Goal: Task Accomplishment & Management: Manage account settings

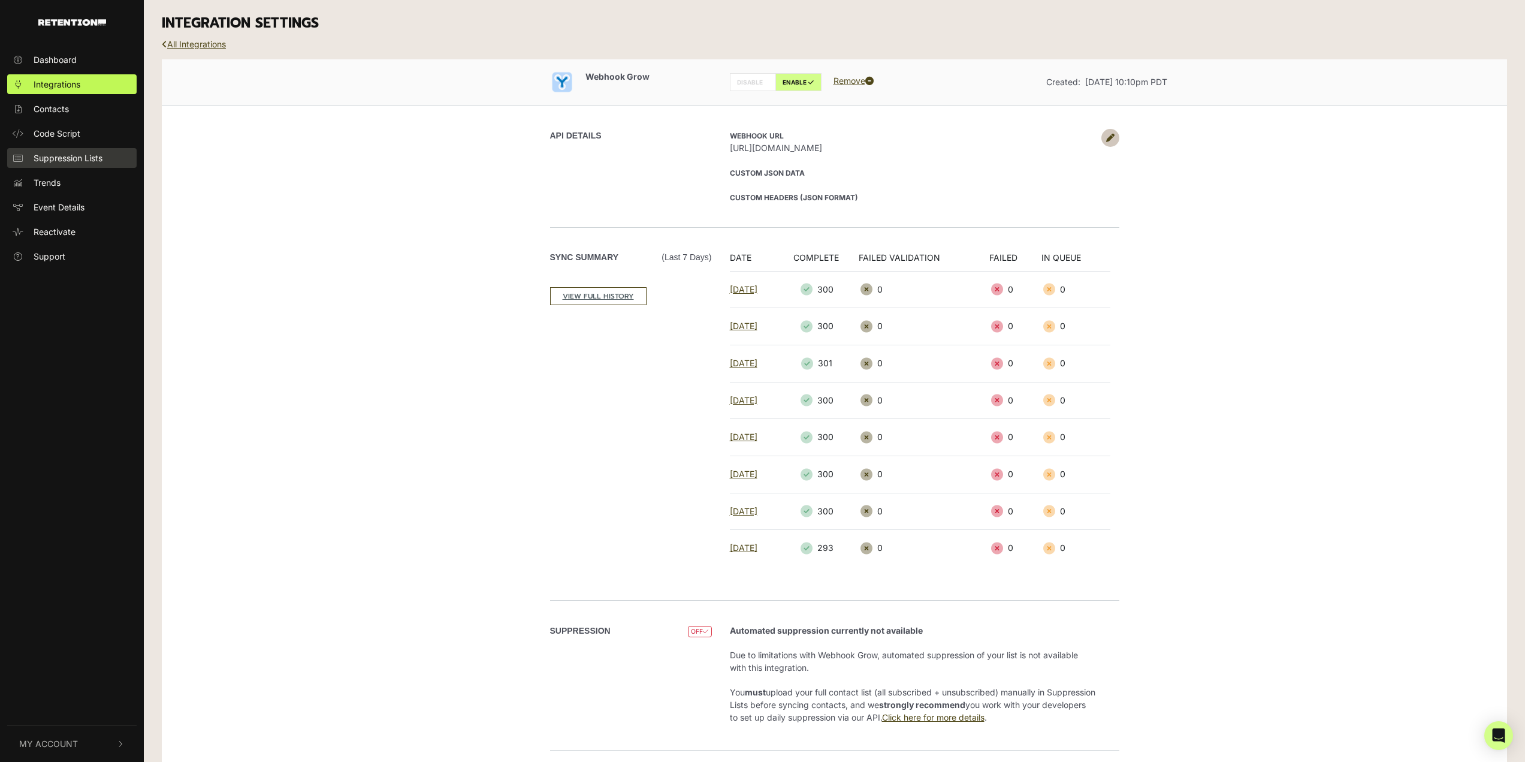
click at [84, 161] on span "Suppression Lists" at bounding box center [68, 158] width 69 height 13
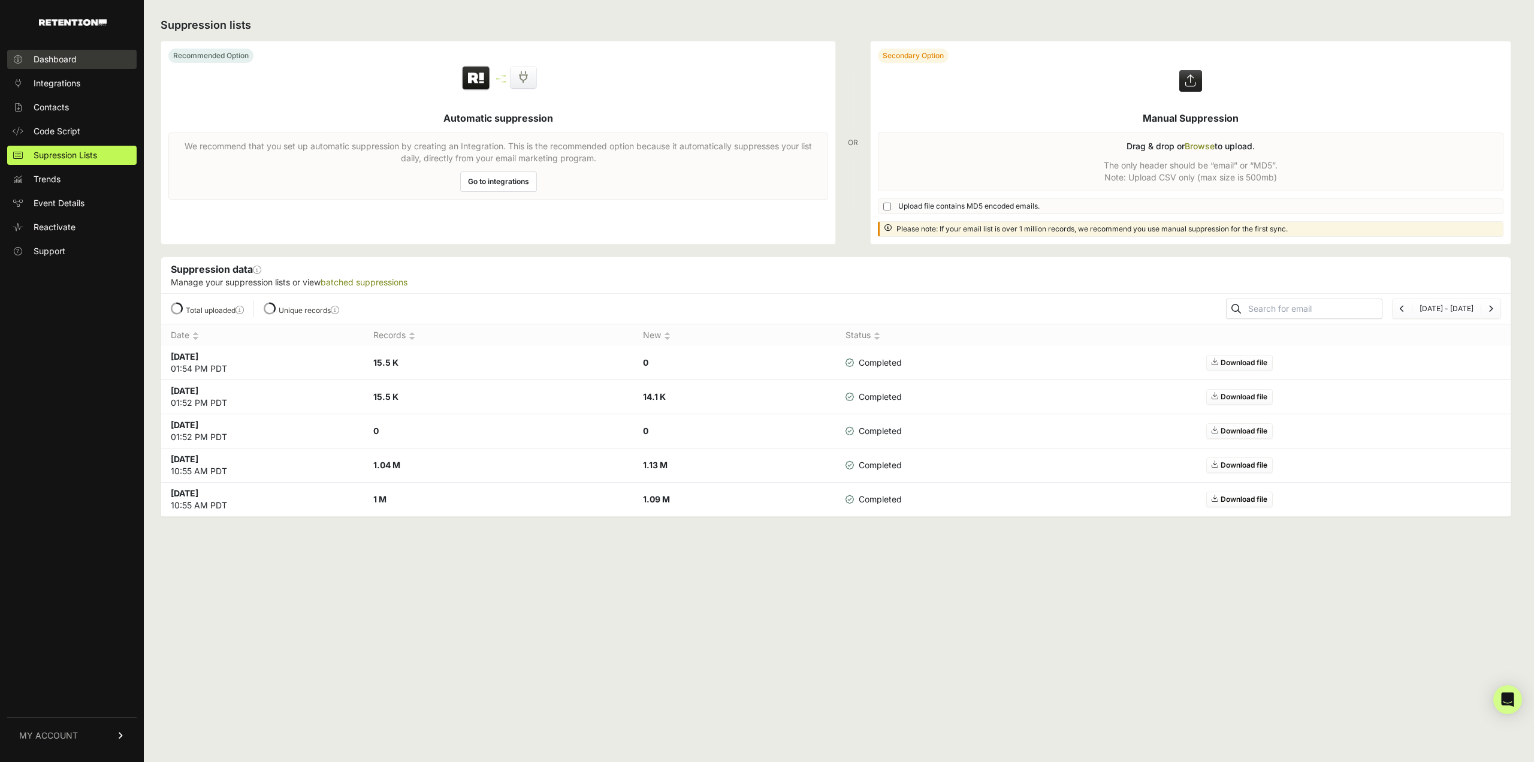
click at [88, 57] on link "Dashboard" at bounding box center [71, 59] width 129 height 19
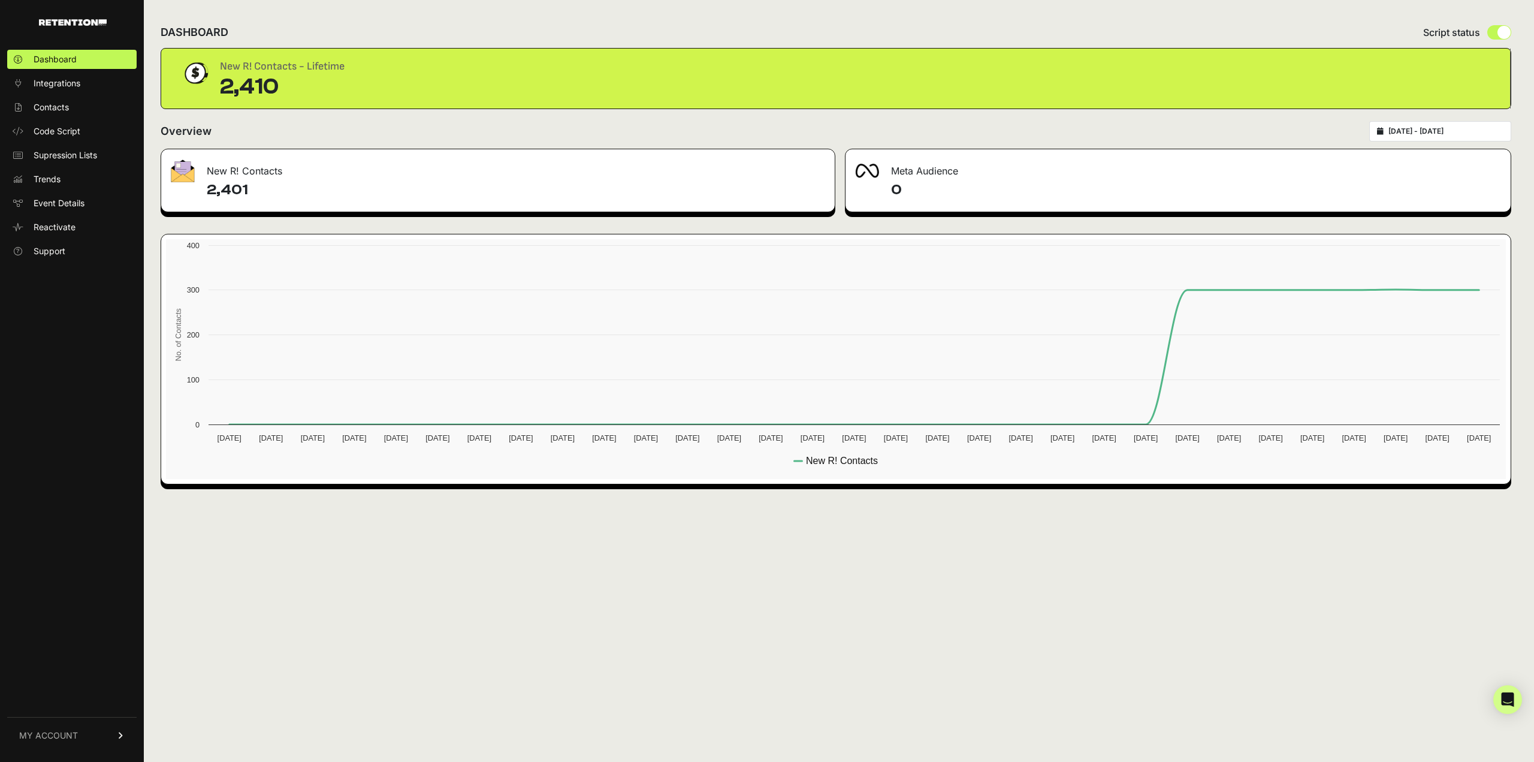
click at [113, 734] on link "MY ACCOUNT" at bounding box center [71, 735] width 129 height 37
click at [64, 83] on span "Integrations" at bounding box center [57, 83] width 47 height 12
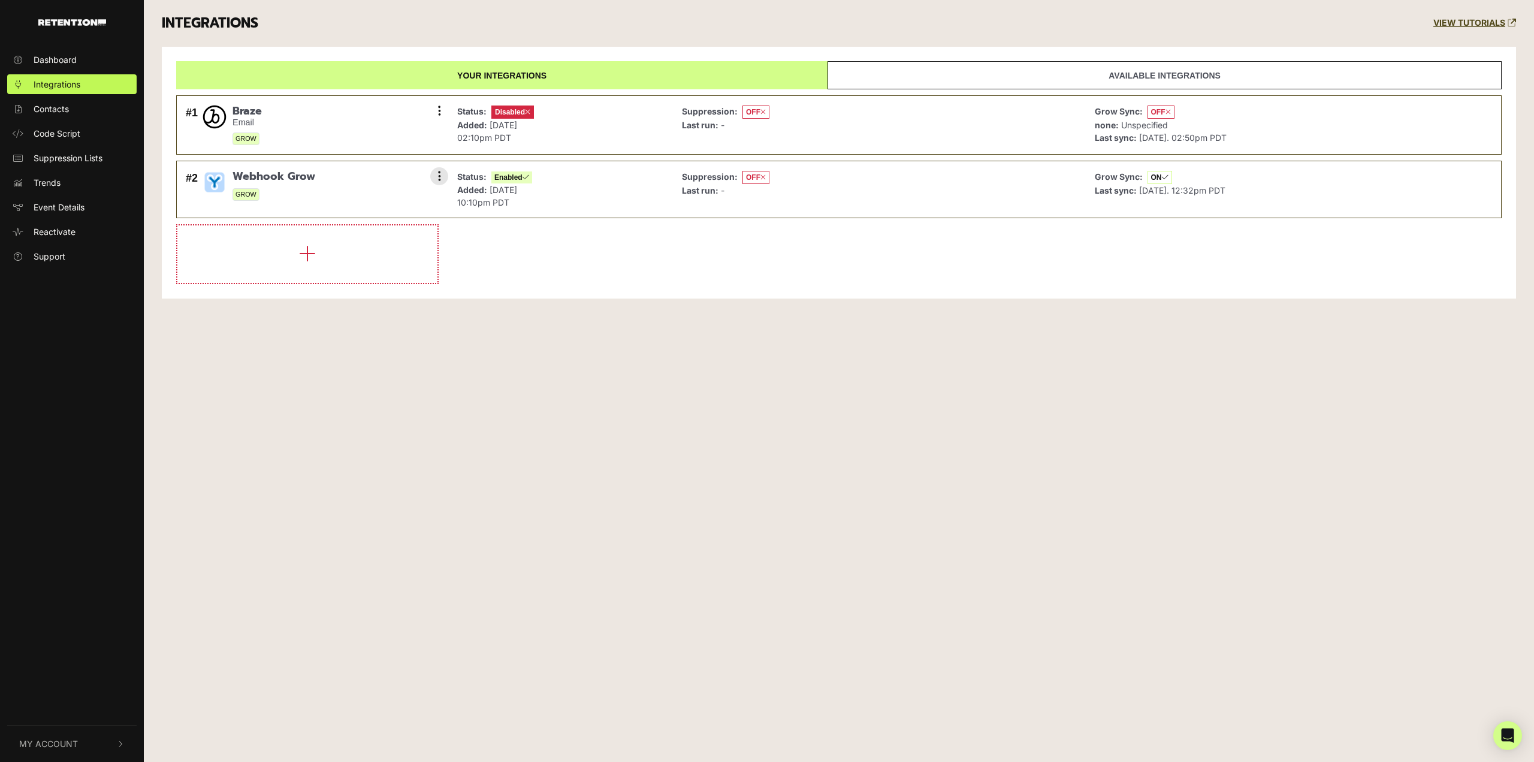
click at [347, 194] on div "#2 Webhook Grow GROW Settings Sync History Disable Check credentials Remove" at bounding box center [314, 189] width 263 height 44
click at [307, 177] on span "Webhook Grow" at bounding box center [274, 176] width 83 height 13
click at [1075, 187] on div "Suppression: OFF Last run: -" at bounding box center [879, 189] width 407 height 44
click at [444, 183] on button at bounding box center [439, 176] width 18 height 18
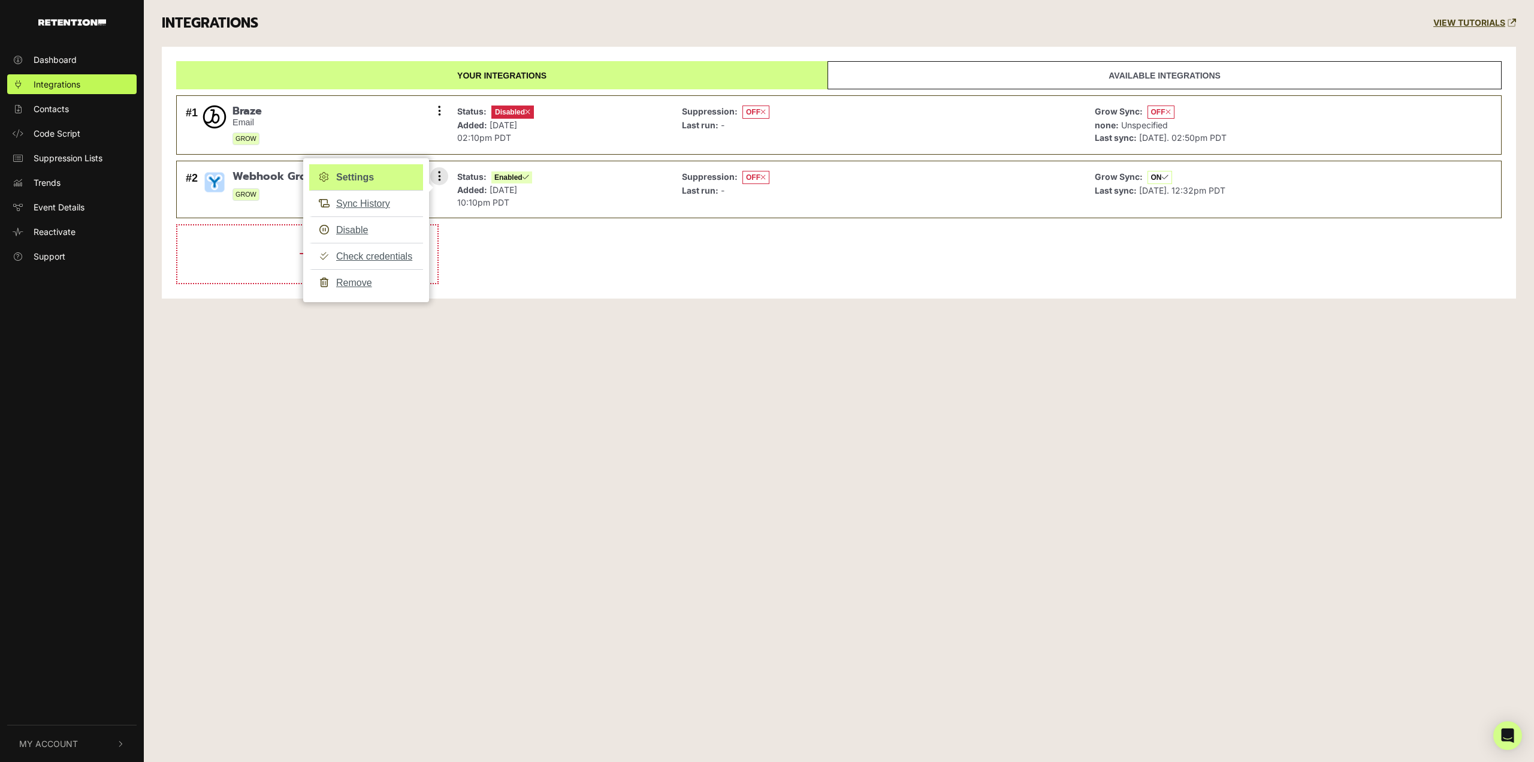
click at [383, 173] on link "Settings" at bounding box center [366, 177] width 114 height 26
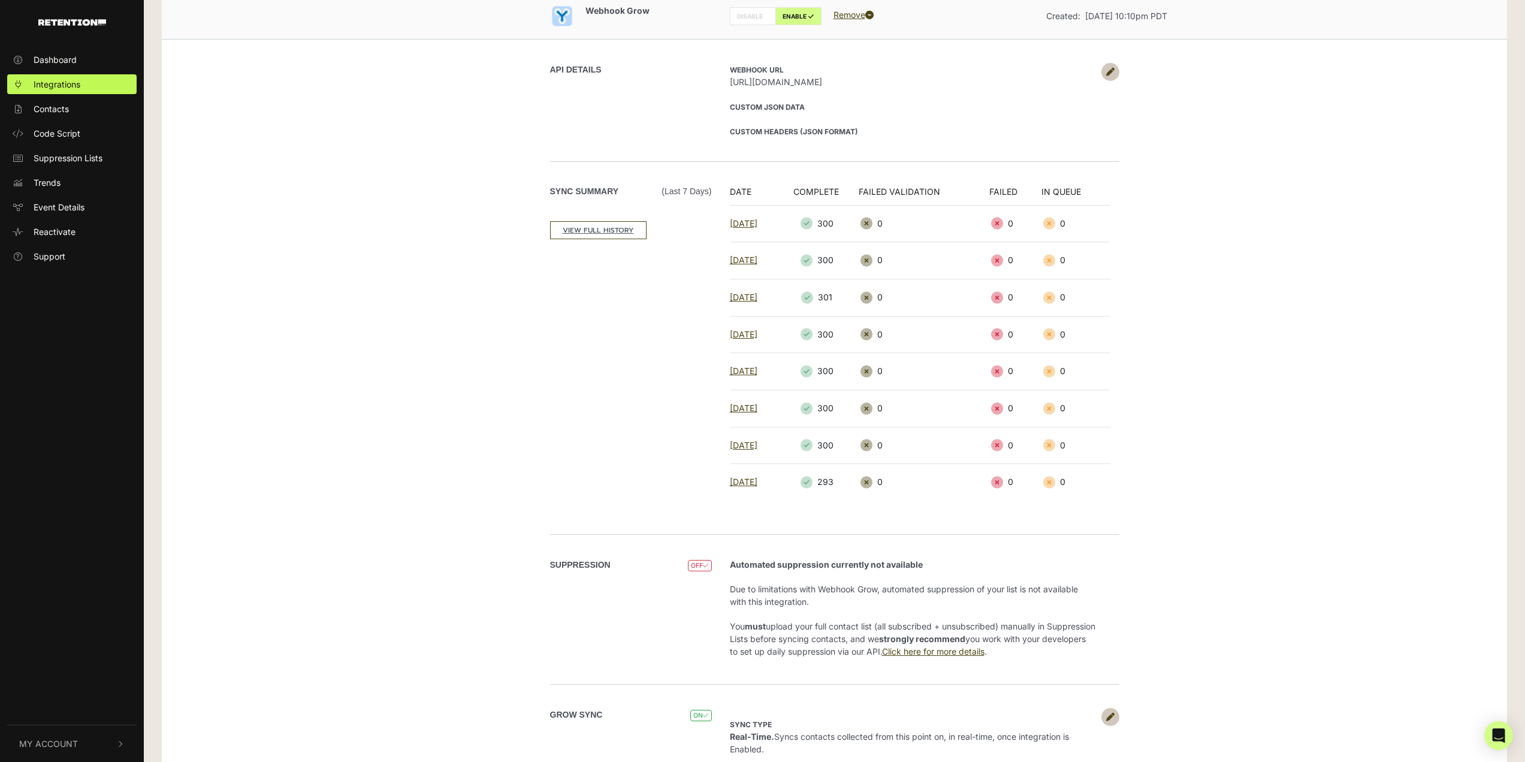
scroll to position [134, 0]
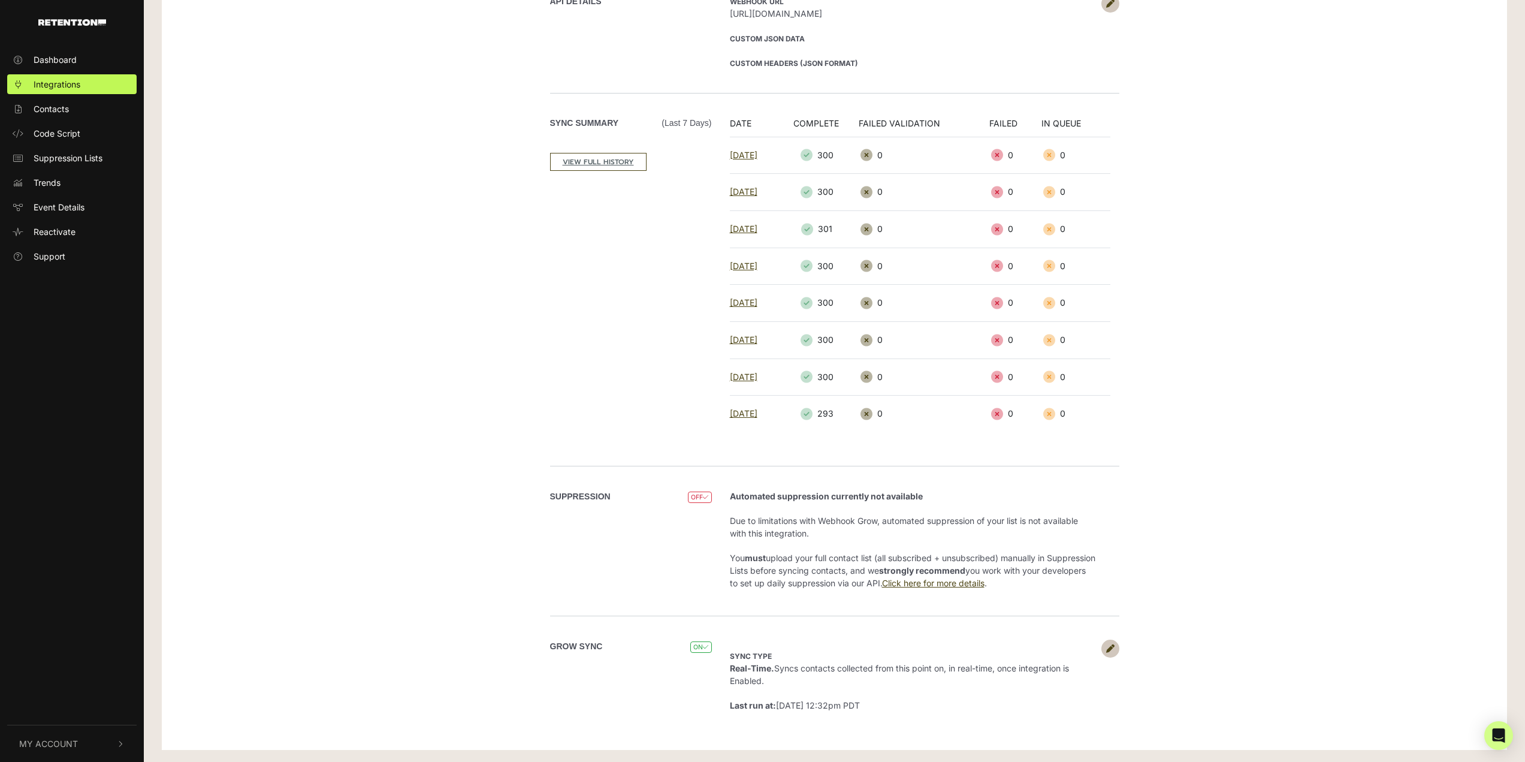
click at [474, 451] on div "Webhook Grow DISABLE ENABLE Remove Created: [DATE] 10:10pm PDT API DETAILS Webh…" at bounding box center [835, 337] width 1346 height 825
drag, startPoint x: 728, startPoint y: 557, endPoint x: 1172, endPoint y: 601, distance: 446.3
click at [1172, 601] on div "SUPPRESSION OFF Automated suppression currently not available Due to limitation…" at bounding box center [834, 541] width 683 height 150
copy p "You must upload your full contact list (all subscribed + unsubscribed) manually…"
click at [364, 48] on div "Webhook Grow DISABLE ENABLE Remove Created: [DATE] 10:10pm PDT API DETAILS Webh…" at bounding box center [835, 337] width 1346 height 825
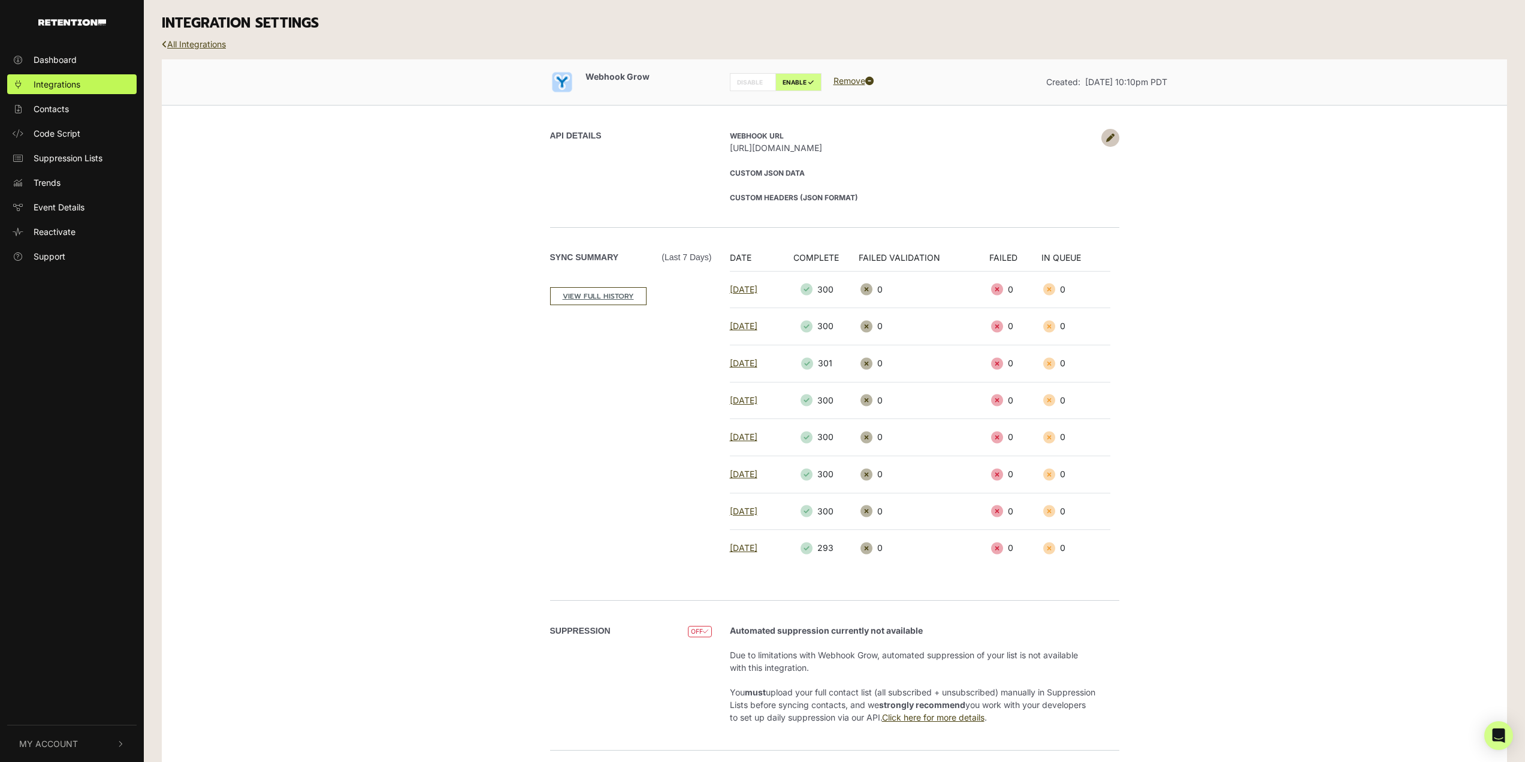
click at [248, 179] on div "Webhook Grow DISABLE ENABLE Remove Created: [DATE] 10:10pm PDT API DETAILS Webh…" at bounding box center [835, 471] width 1346 height 825
